Goal: Transaction & Acquisition: Obtain resource

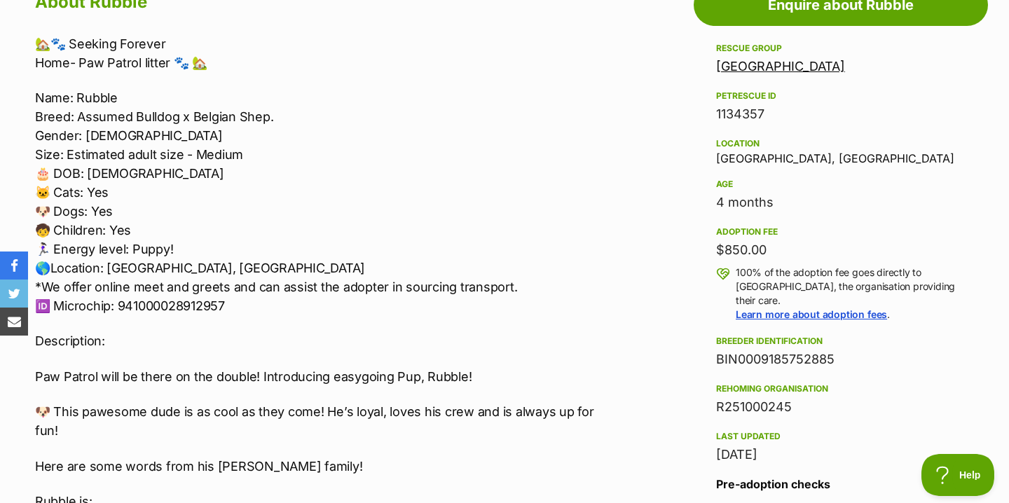
scroll to position [796, 0]
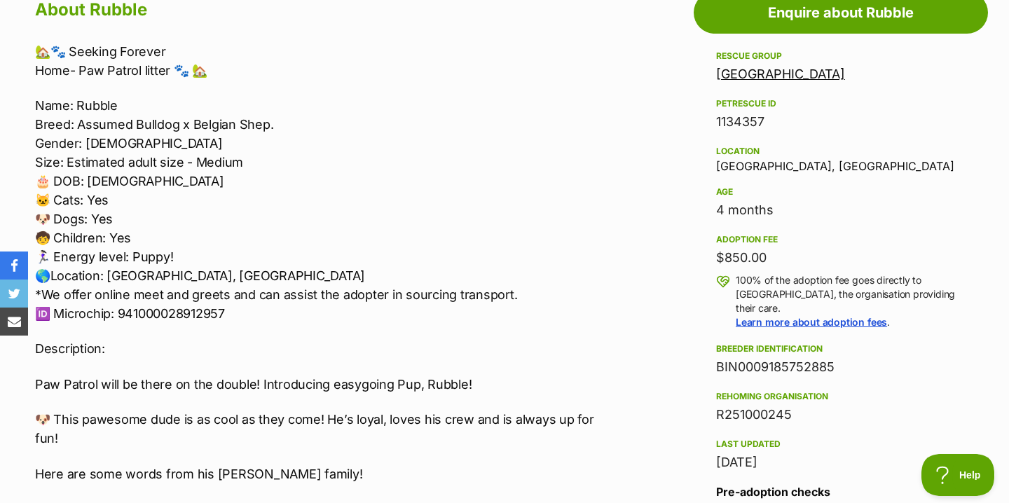
click at [773, 81] on link "Willow Tree Sanctuary" at bounding box center [780, 74] width 129 height 15
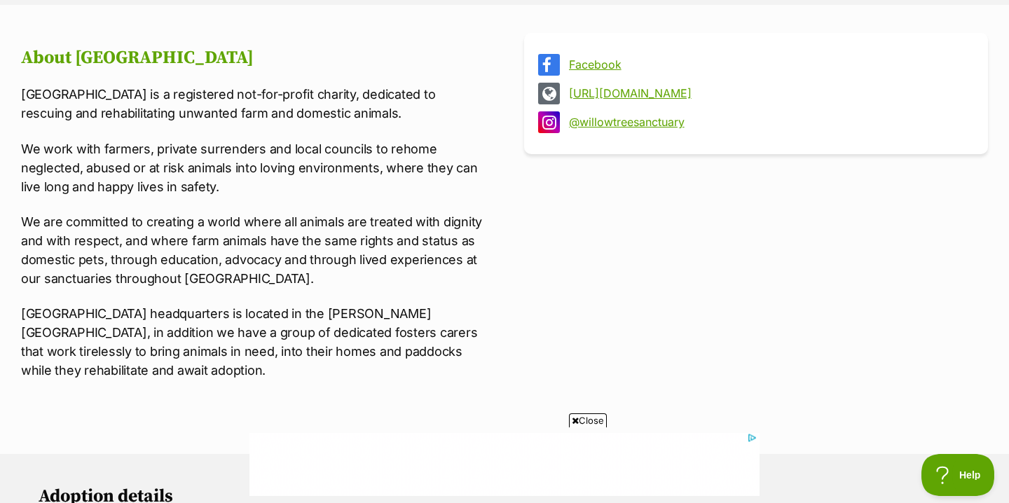
click at [579, 414] on span "Close" at bounding box center [588, 420] width 38 height 14
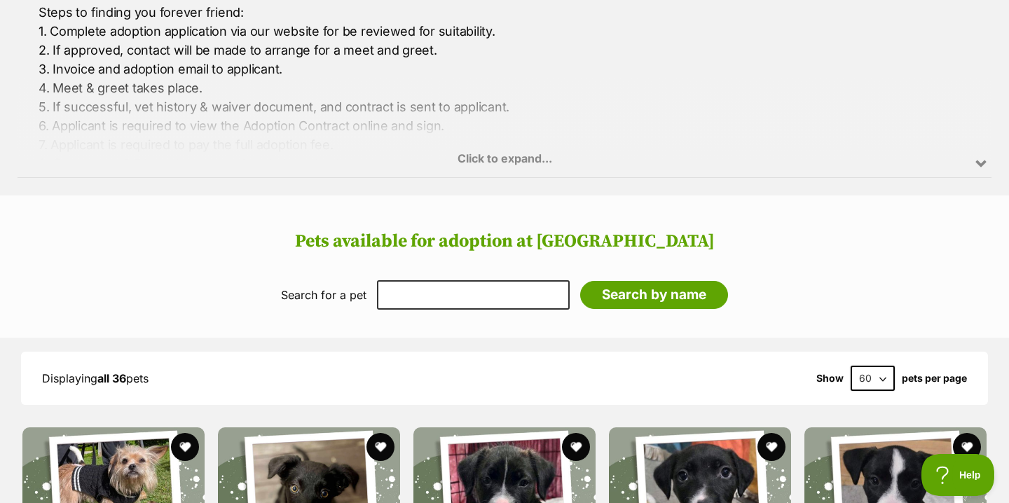
scroll to position [1112, 0]
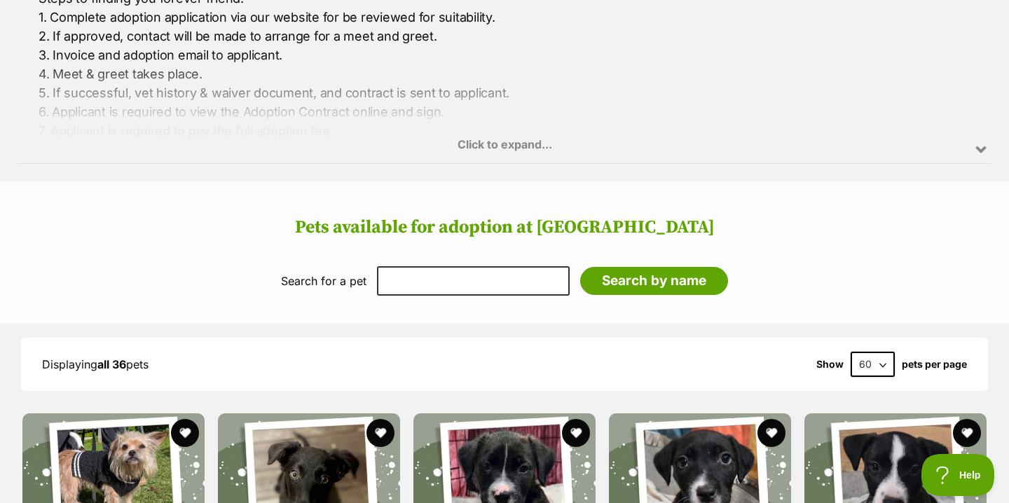
click at [504, 140] on div "Click to expand..." at bounding box center [505, 108] width 974 height 109
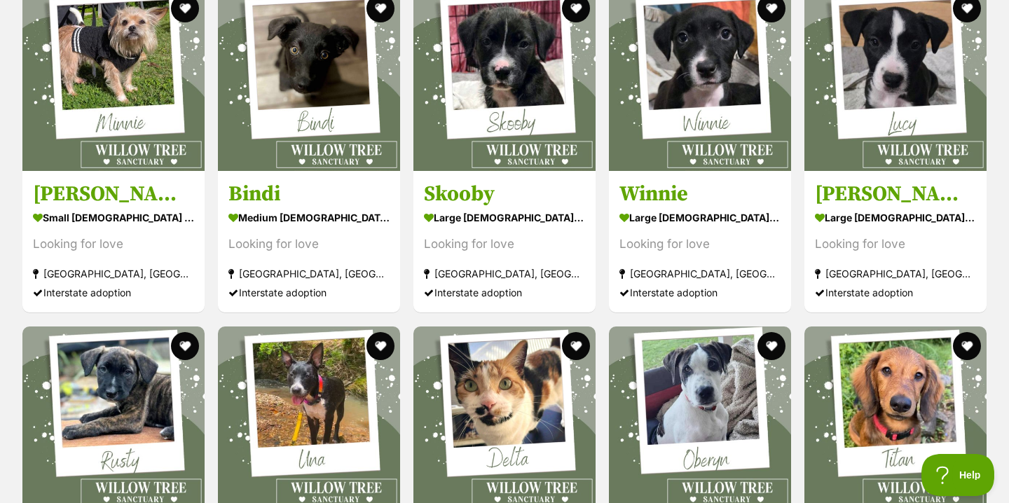
scroll to position [1568, 0]
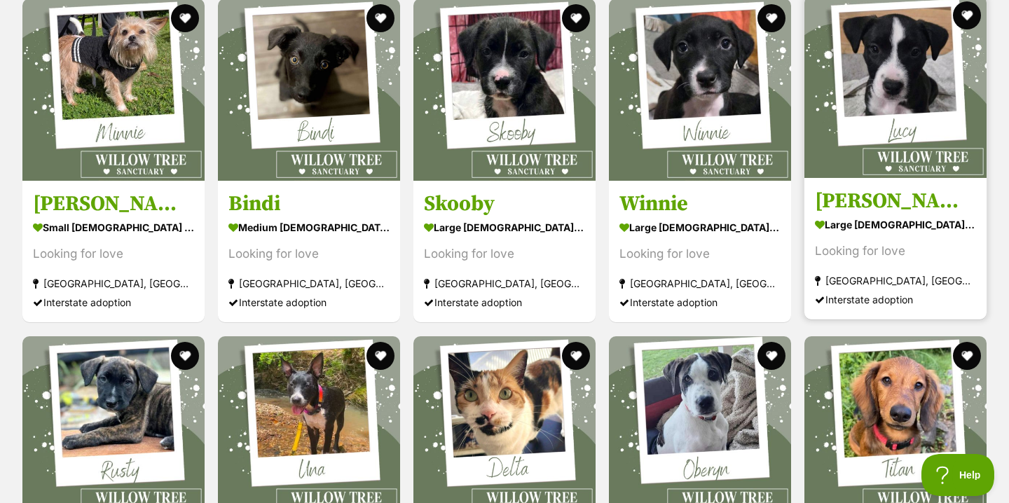
click at [897, 216] on div "large female Dog" at bounding box center [895, 225] width 161 height 20
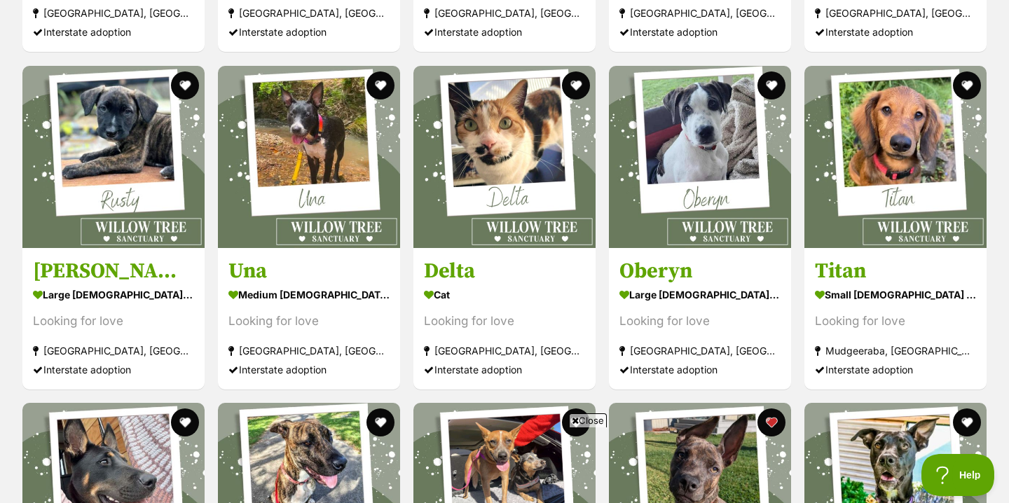
scroll to position [1792, 0]
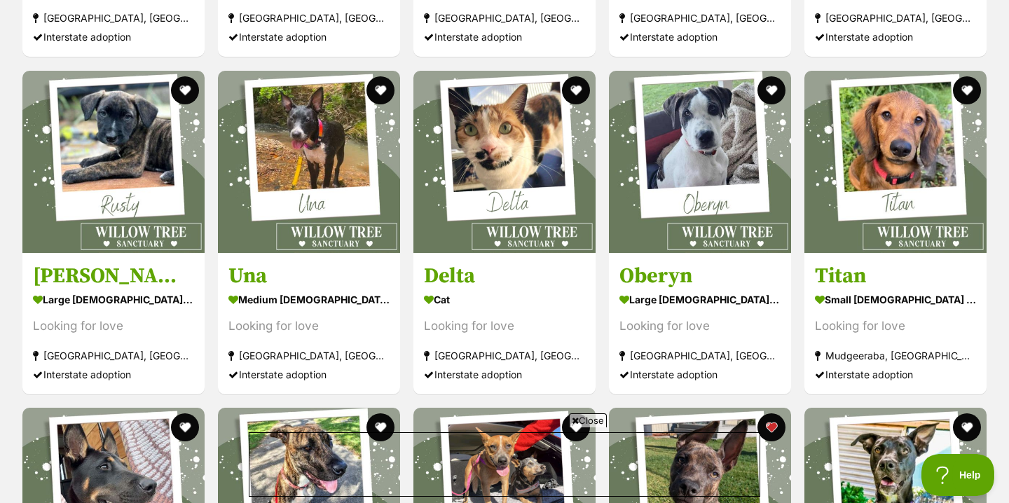
click at [577, 420] on span "Close" at bounding box center [588, 420] width 38 height 14
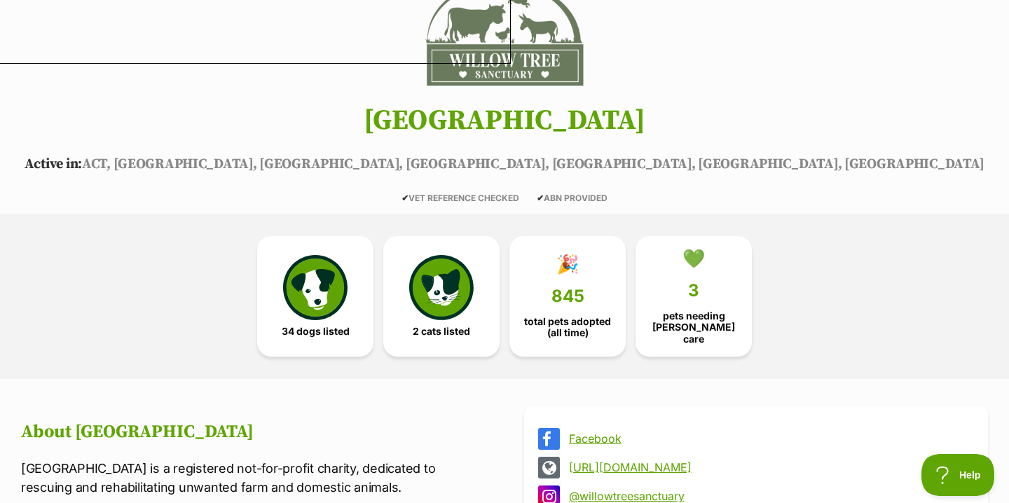
scroll to position [0, 0]
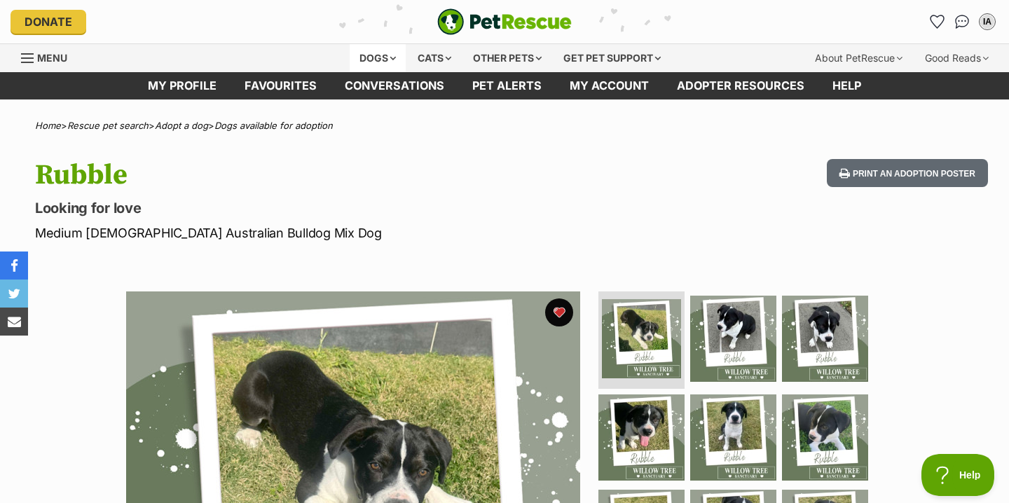
click at [389, 61] on div "Dogs" at bounding box center [378, 58] width 56 height 28
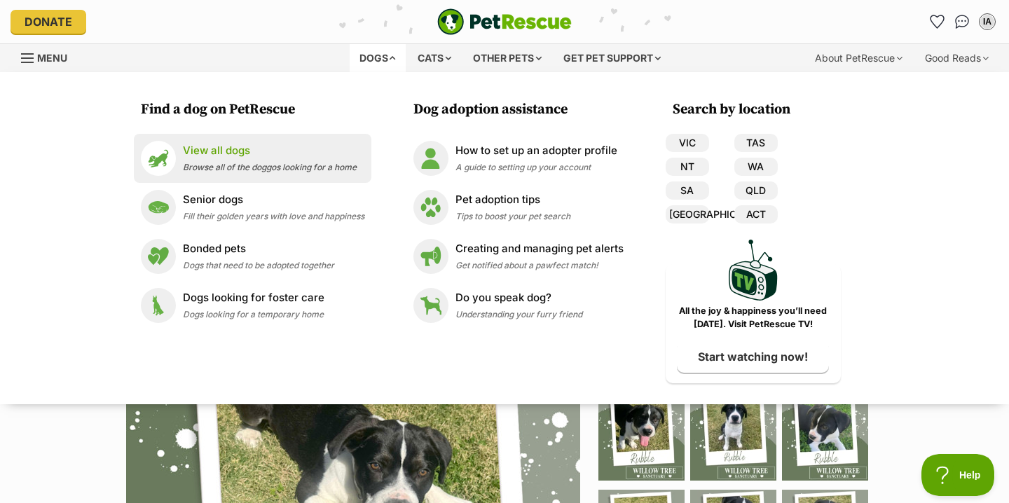
click at [308, 170] on span "Browse all of the doggos looking for a home" at bounding box center [270, 167] width 174 height 11
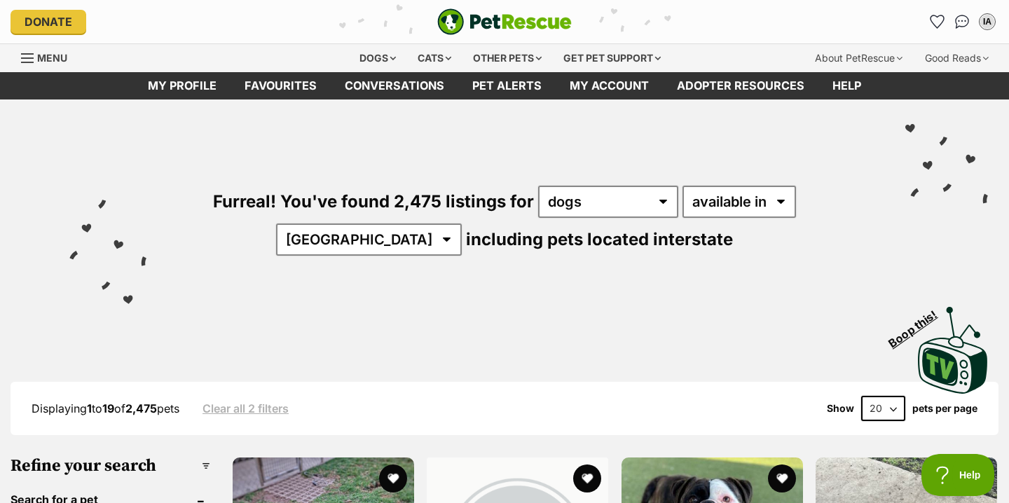
click at [796, 219] on div "Furreal! You've found 2,475 listings for any type of pet cats dogs other pets a…" at bounding box center [504, 196] width 967 height 195
click at [462, 223] on select "Australia ACT NSW NT QLD SA TAS VIC WA" at bounding box center [369, 239] width 186 height 32
select select "QLD"
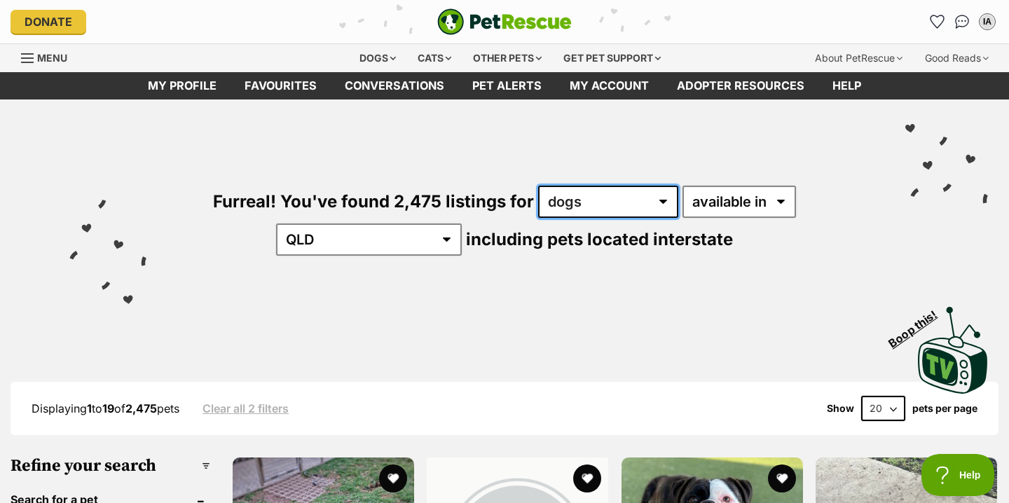
click at [555, 201] on select "any type of pet cats dogs other pets" at bounding box center [608, 202] width 140 height 32
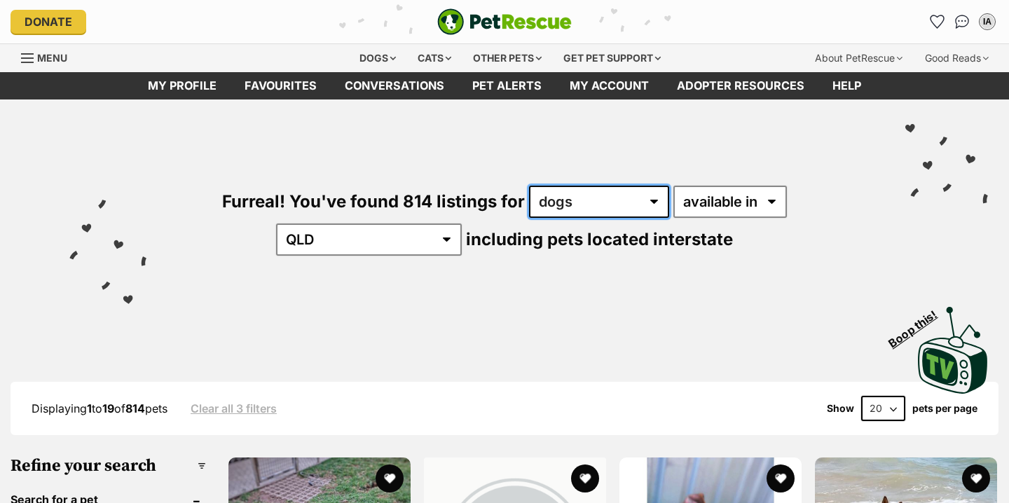
click at [555, 201] on select "any type of pet cats dogs other pets" at bounding box center [599, 202] width 140 height 32
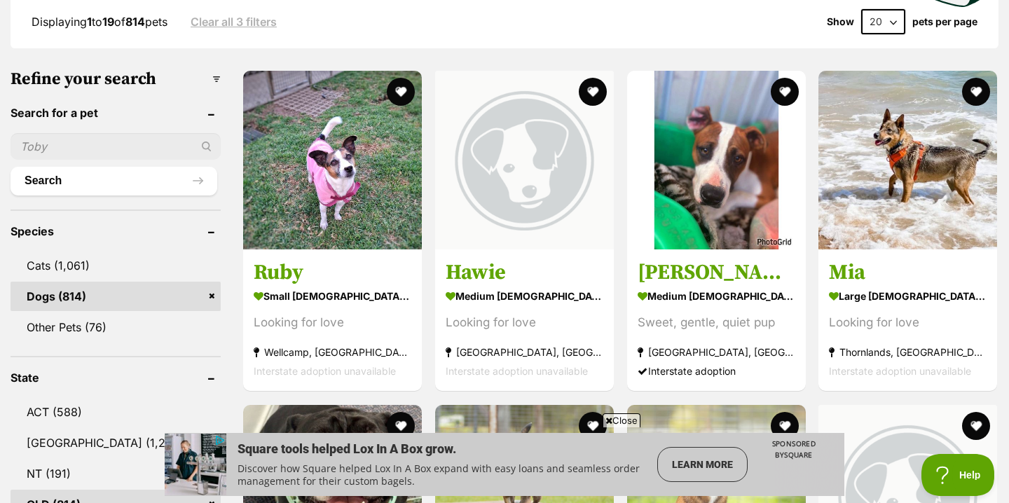
click at [609, 418] on icon at bounding box center [608, 420] width 7 height 9
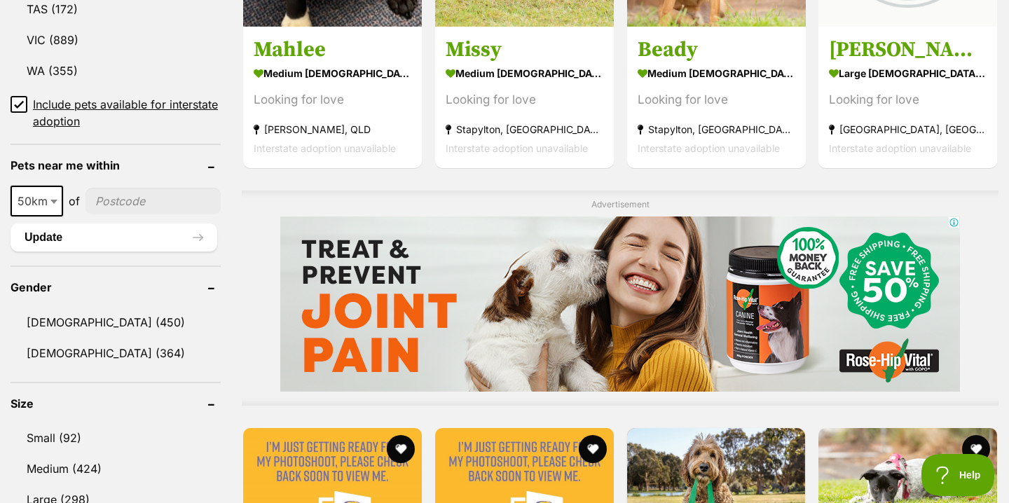
scroll to position [956, 0]
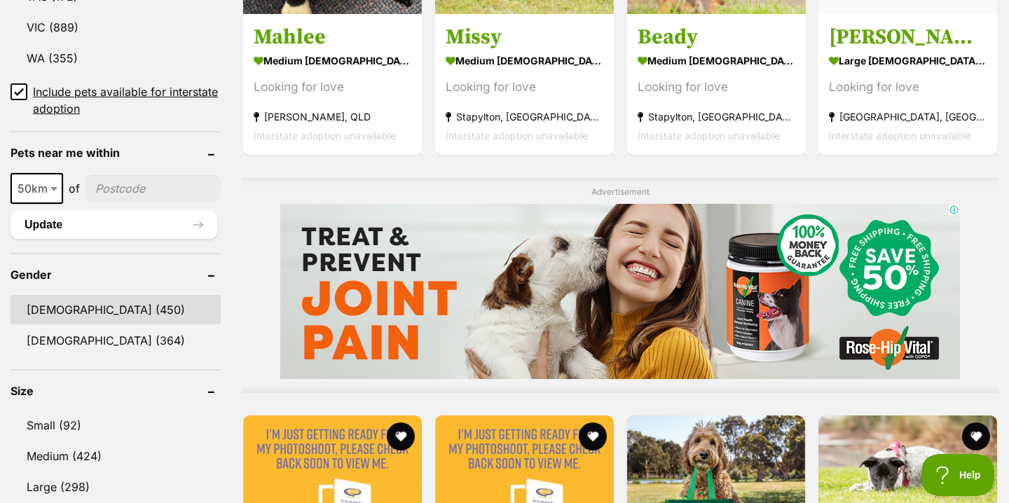
click at [76, 309] on link "Male (450)" at bounding box center [116, 309] width 210 height 29
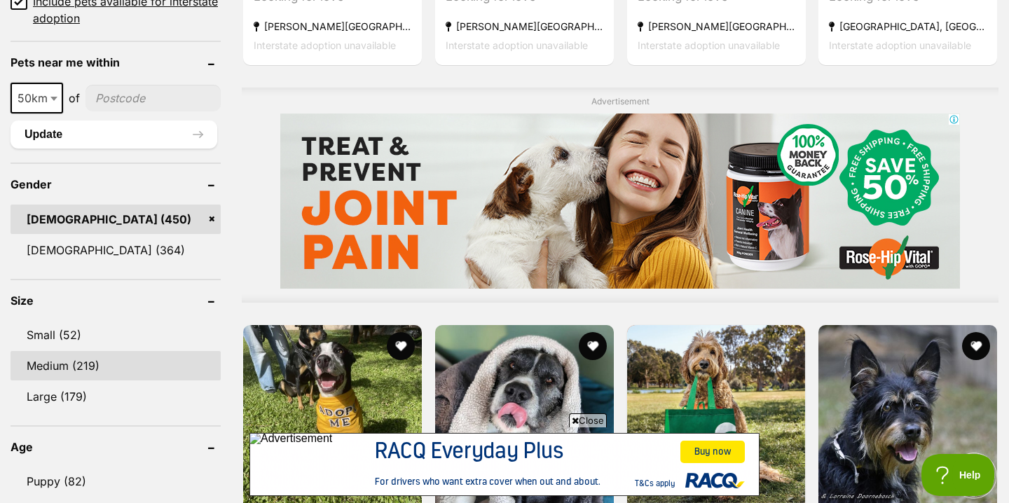
click at [117, 373] on link "Medium (219)" at bounding box center [116, 365] width 210 height 29
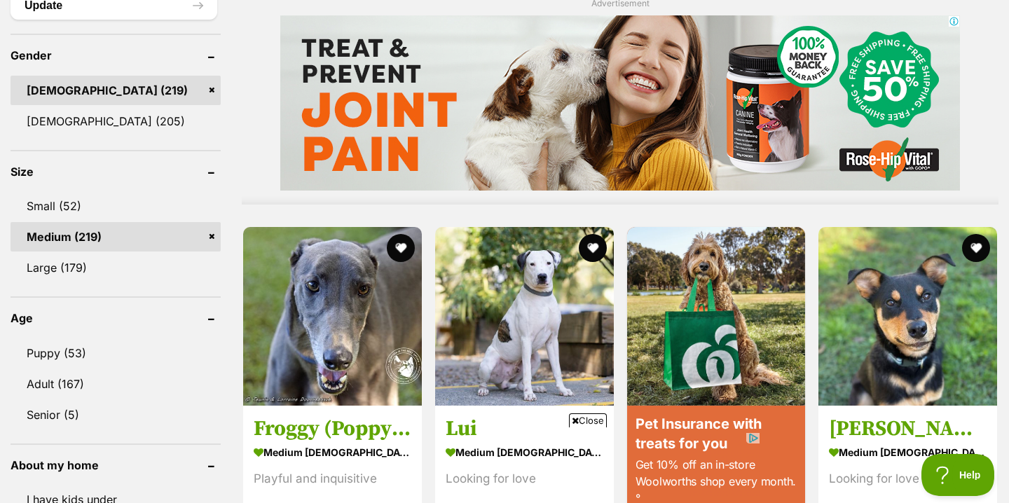
scroll to position [1182, 0]
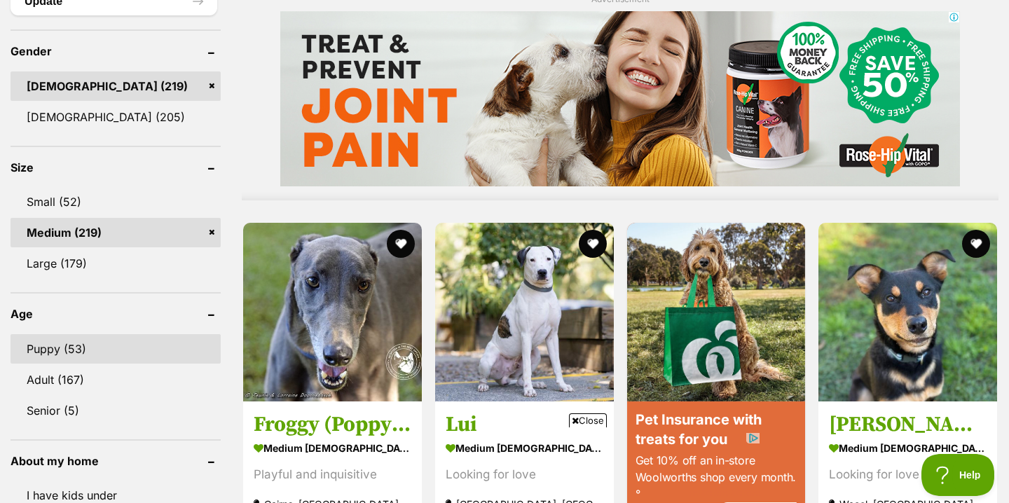
click at [83, 334] on link "Puppy (53)" at bounding box center [116, 348] width 210 height 29
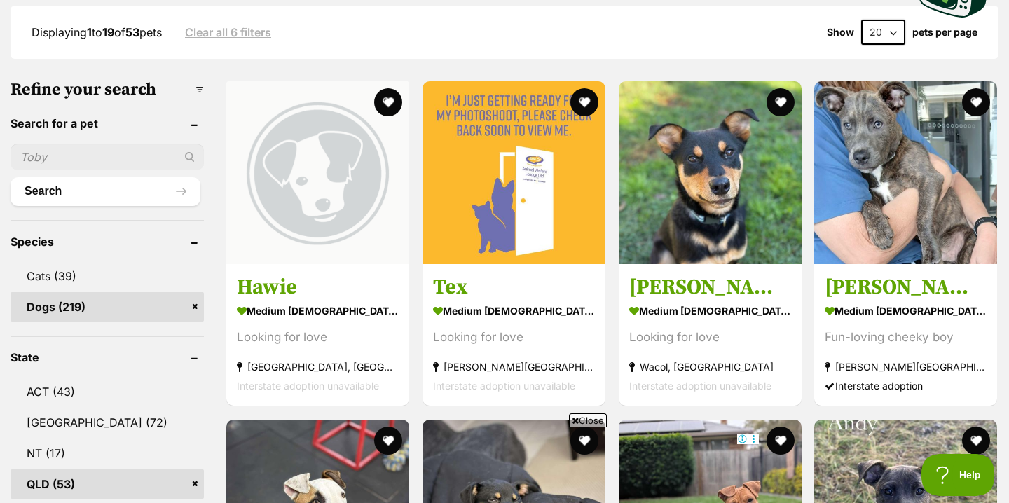
click at [600, 420] on span "Close" at bounding box center [588, 420] width 38 height 14
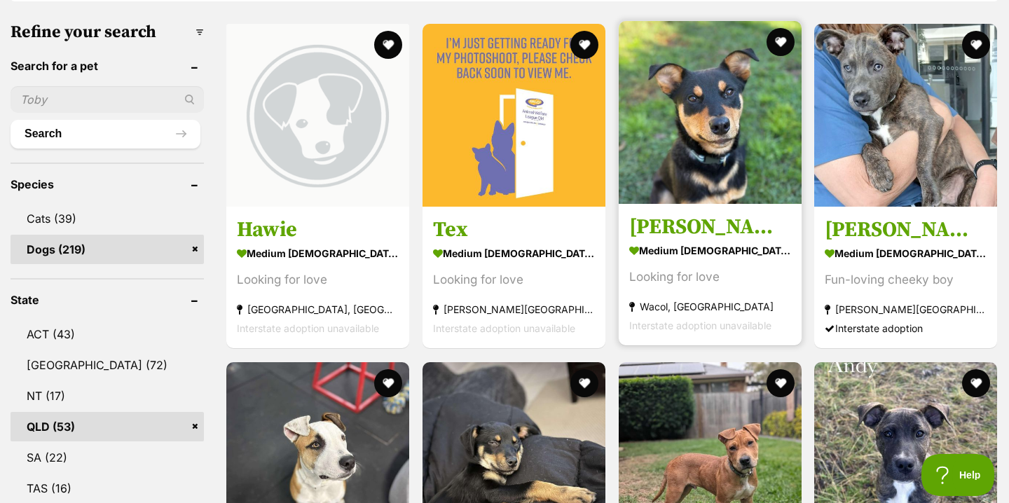
scroll to position [469, 0]
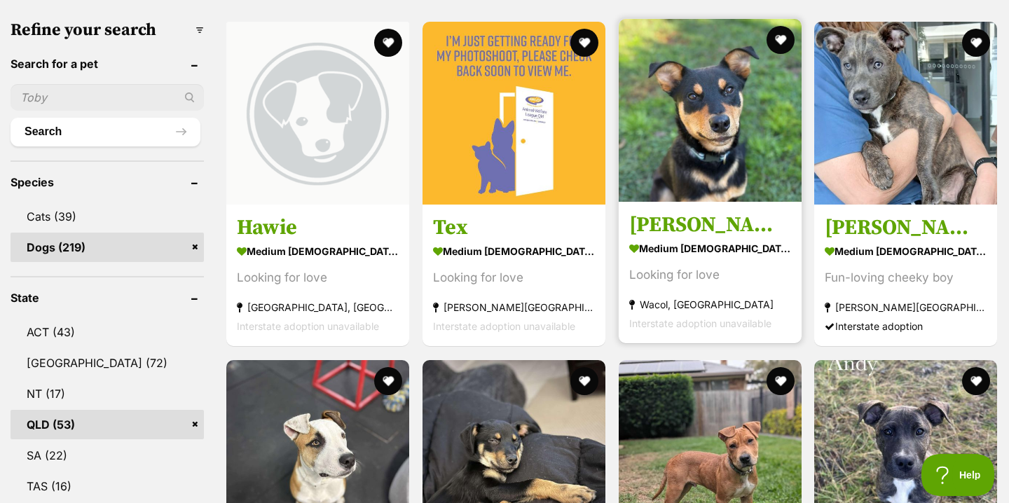
click at [735, 266] on div "Looking for love" at bounding box center [710, 275] width 162 height 19
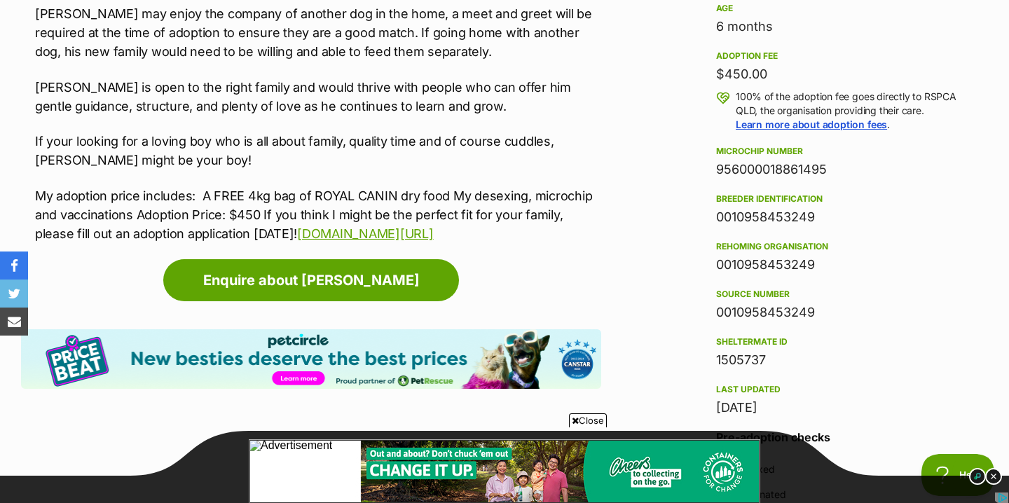
click at [578, 420] on span "Close" at bounding box center [588, 420] width 38 height 14
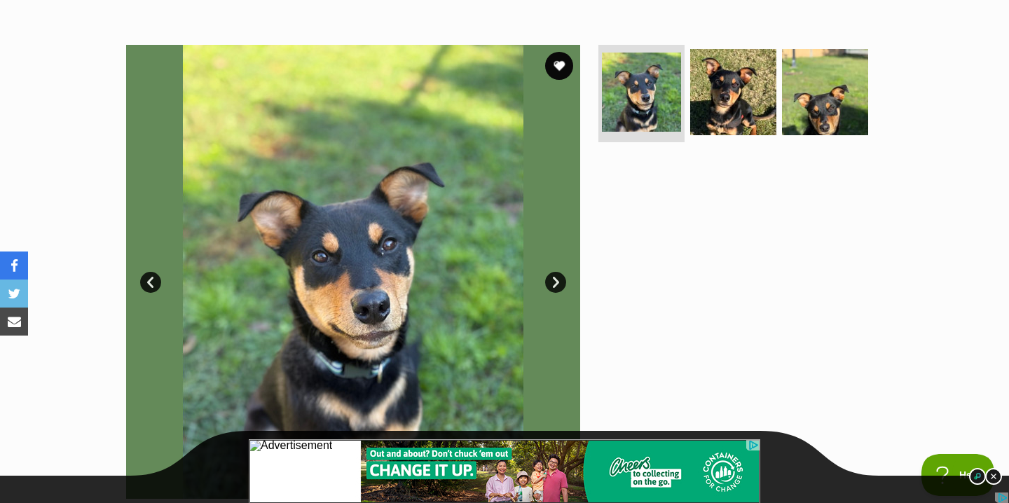
scroll to position [229, 0]
